Goal: Task Accomplishment & Management: Use online tool/utility

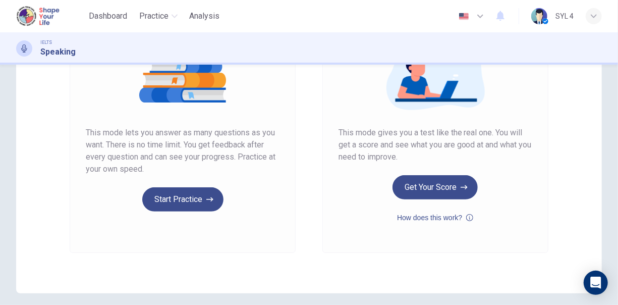
scroll to position [183, 0]
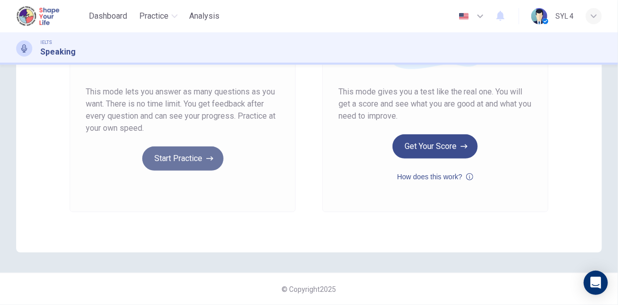
click at [206, 161] on icon "button" at bounding box center [209, 158] width 7 height 10
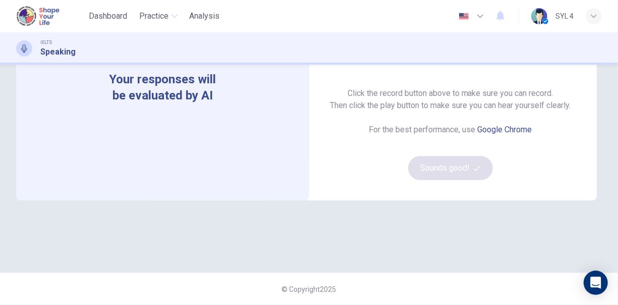
scroll to position [82, 0]
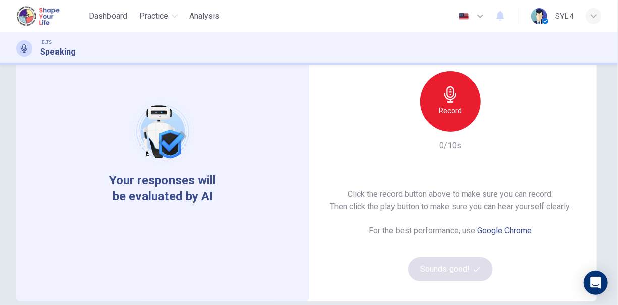
click at [449, 114] on h6 "Record" at bounding box center [450, 110] width 23 height 12
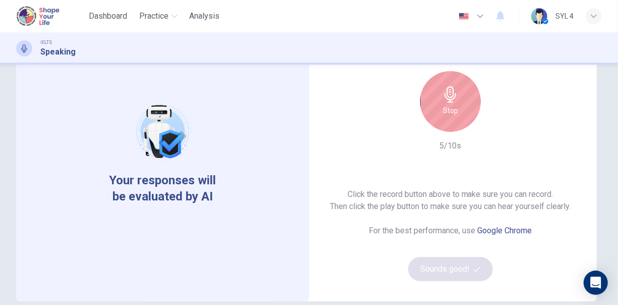
click at [443, 107] on h6 "Stop" at bounding box center [450, 110] width 15 height 12
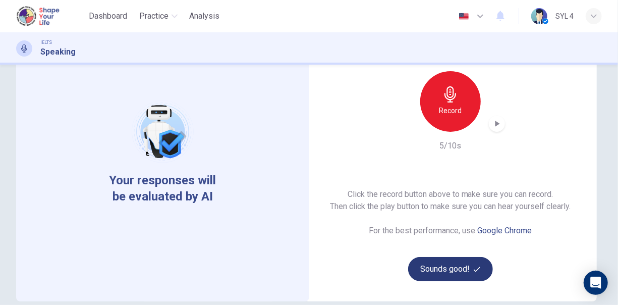
click at [448, 268] on button "Sounds good!" at bounding box center [450, 269] width 85 height 24
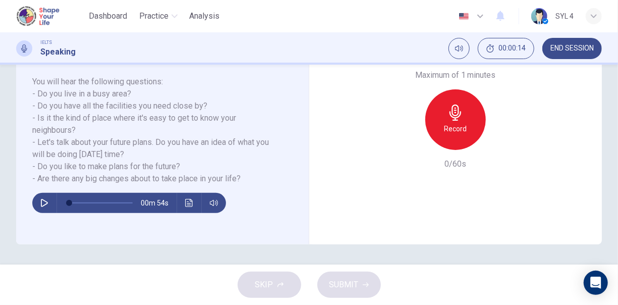
scroll to position [141, 0]
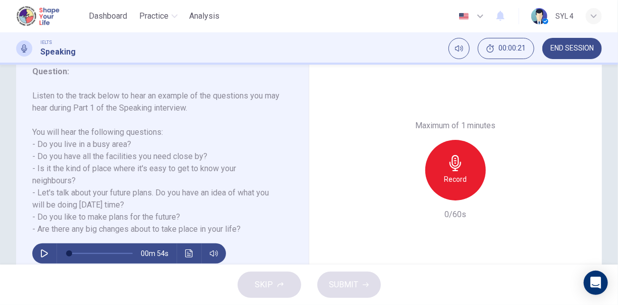
click at [45, 250] on icon "button" at bounding box center [44, 253] width 8 height 8
click at [188, 252] on icon "Click to see the audio transcription" at bounding box center [189, 253] width 8 height 8
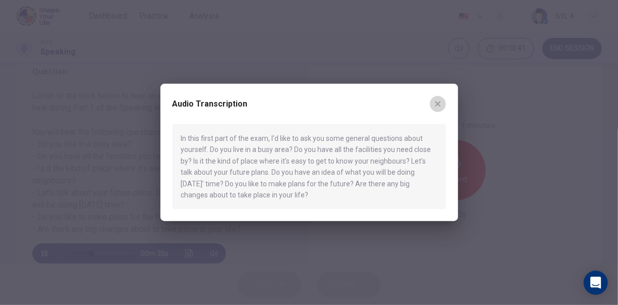
click at [438, 101] on icon "button" at bounding box center [438, 104] width 8 height 8
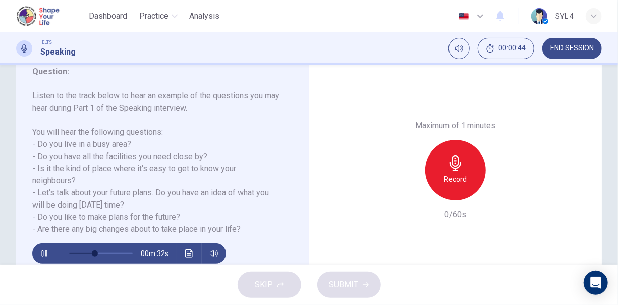
click at [432, 169] on div "Record" at bounding box center [456, 170] width 61 height 61
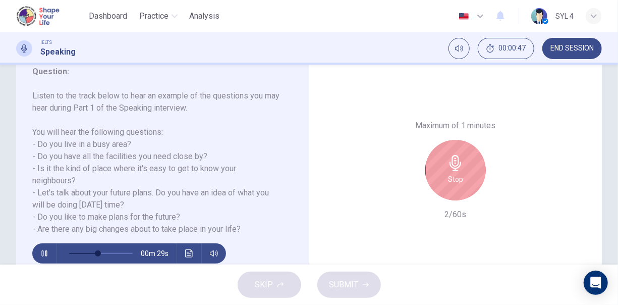
click at [47, 254] on icon "button" at bounding box center [44, 253] width 8 height 8
click at [453, 173] on h6 "Stop" at bounding box center [455, 179] width 15 height 12
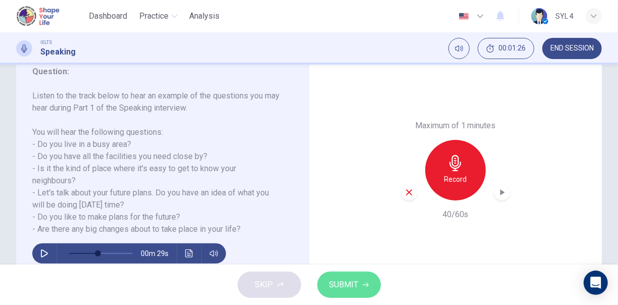
click at [363, 287] on icon "button" at bounding box center [366, 285] width 6 height 6
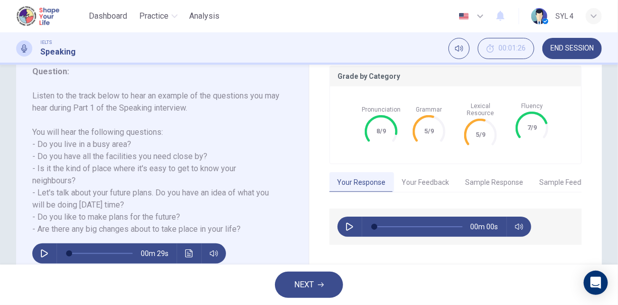
type input "0"
click at [435, 172] on button "Your Feedback" at bounding box center [426, 182] width 64 height 21
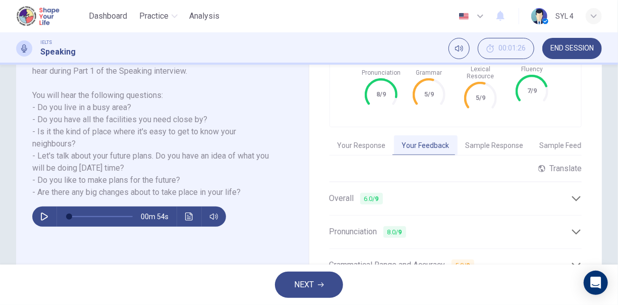
scroll to position [242, 0]
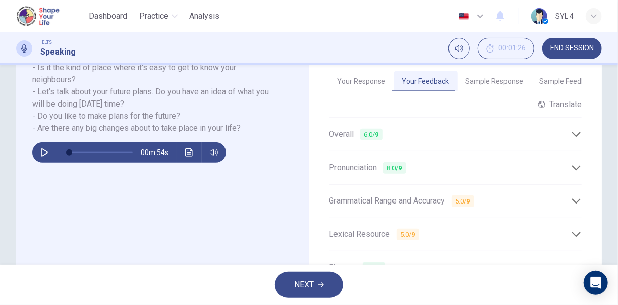
click at [571, 163] on icon at bounding box center [576, 168] width 11 height 11
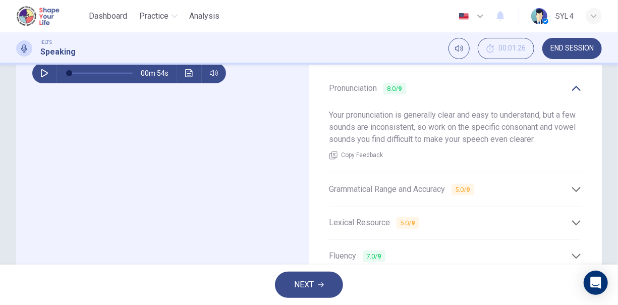
scroll to position [343, 0]
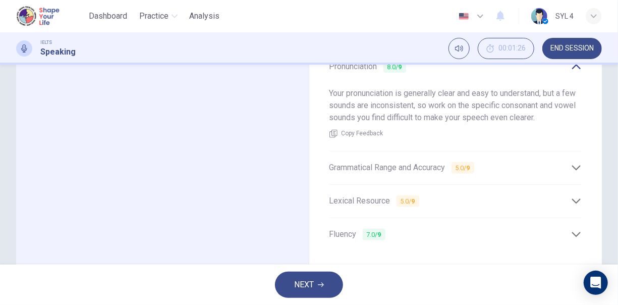
click at [571, 163] on icon at bounding box center [576, 168] width 11 height 11
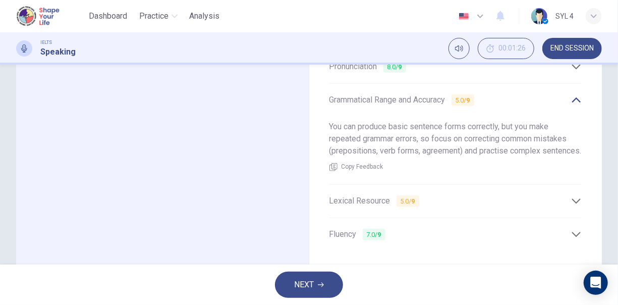
click at [573, 203] on icon at bounding box center [576, 201] width 11 height 11
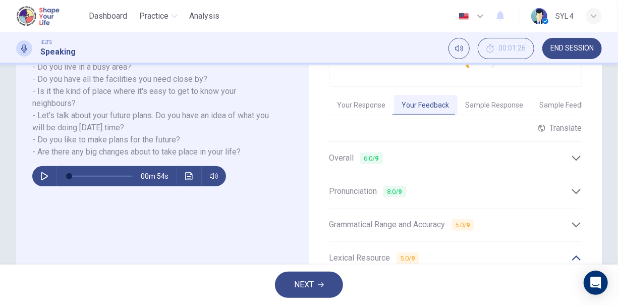
scroll to position [161, 0]
